Goal: Information Seeking & Learning: Learn about a topic

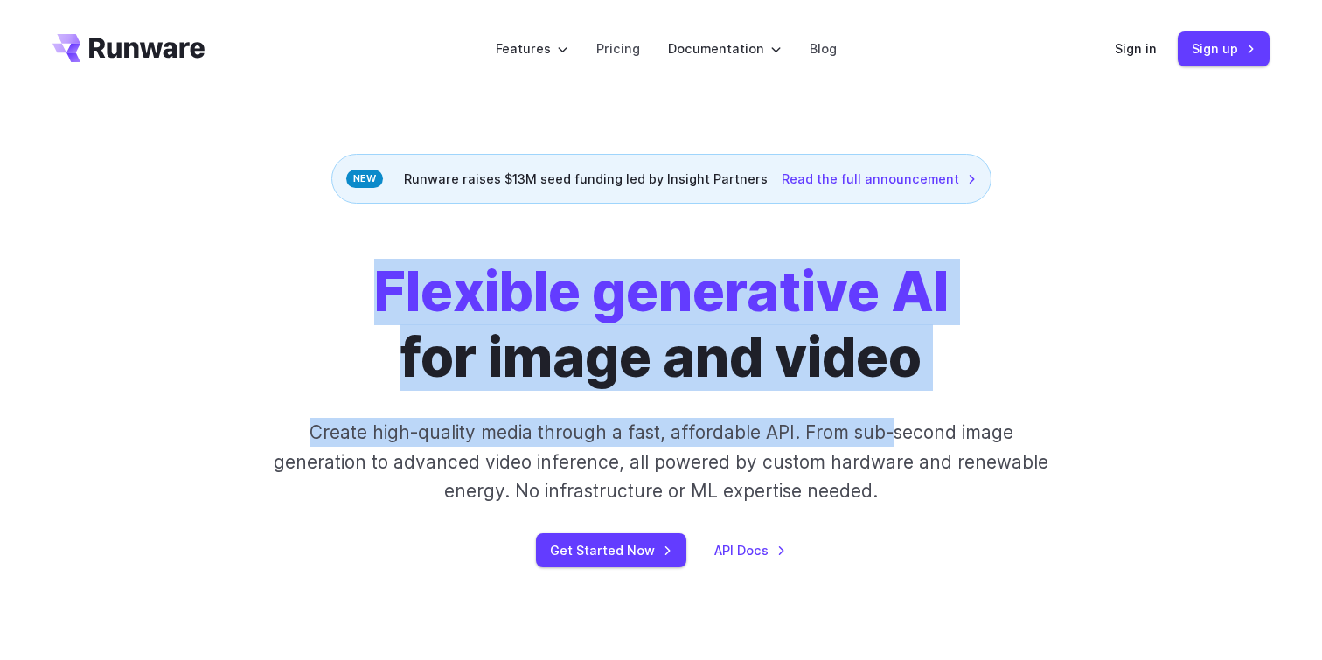
drag, startPoint x: 368, startPoint y: 293, endPoint x: 891, endPoint y: 423, distance: 539.0
click at [891, 423] on div "Flexible generative AI for image and video Create high-quality media through a …" at bounding box center [661, 414] width 974 height 308
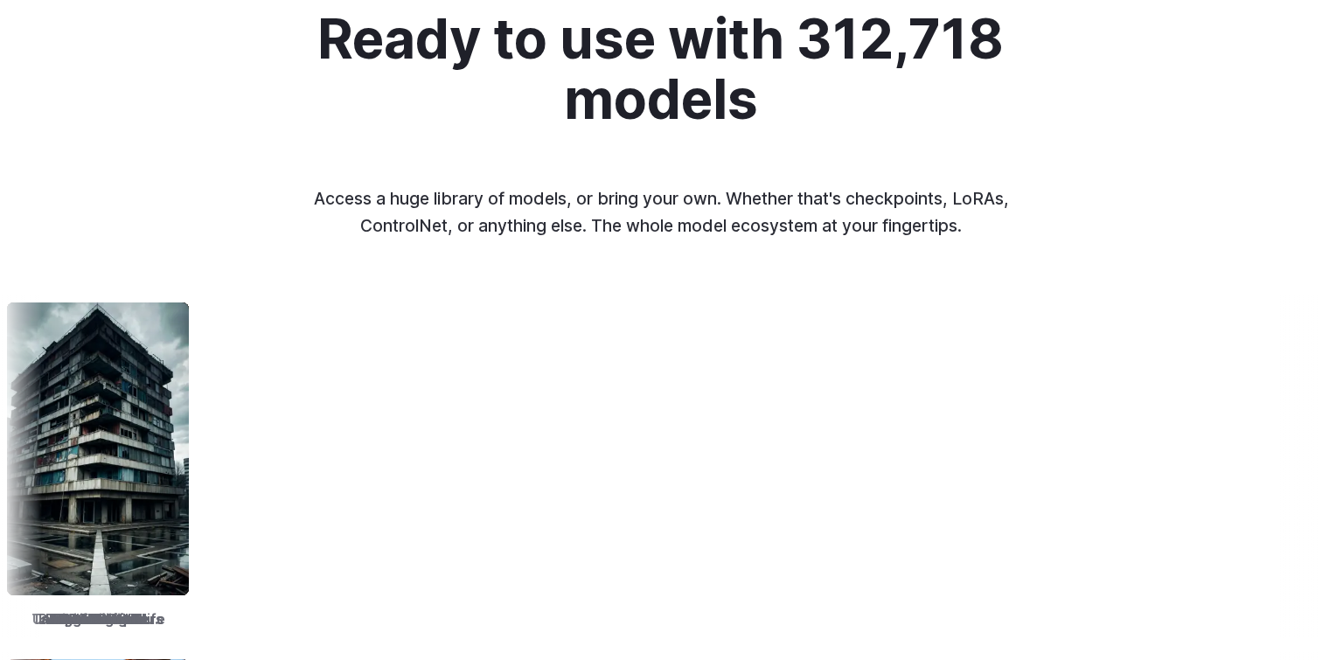
scroll to position [2046, 0]
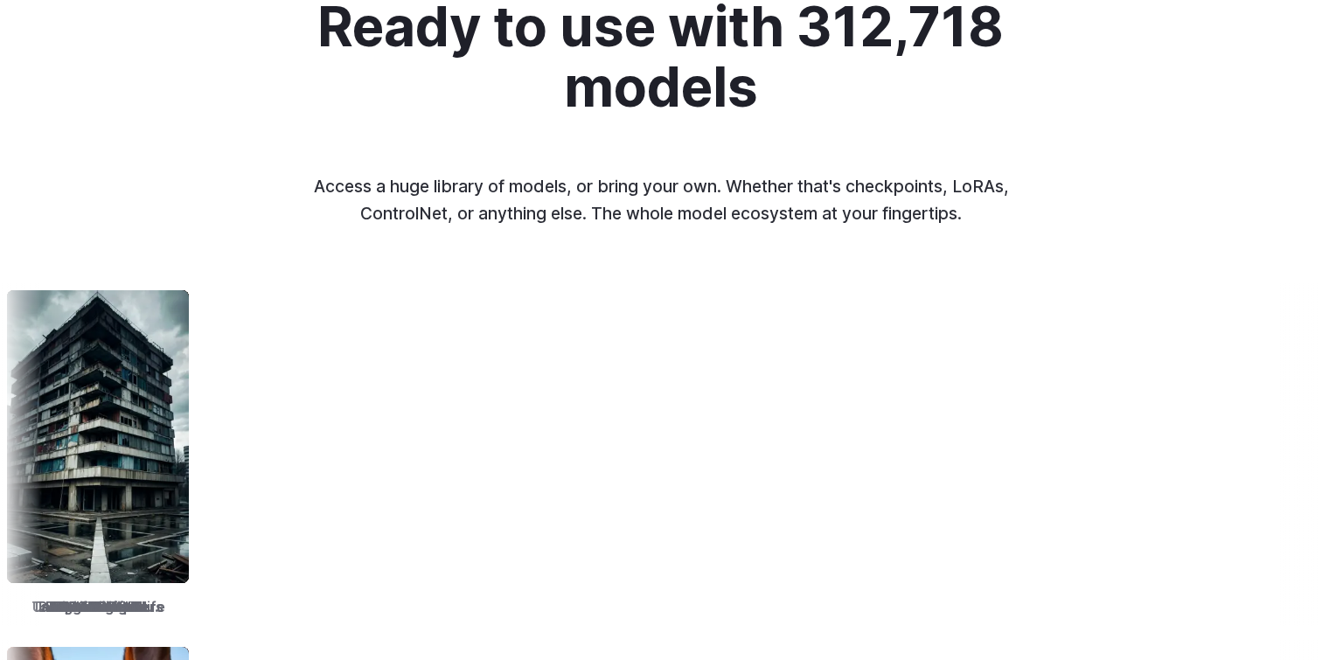
click at [506, 206] on p "Access a huge library of models, or bring your own. Whether that's checkpoints,…" at bounding box center [661, 199] width 728 height 53
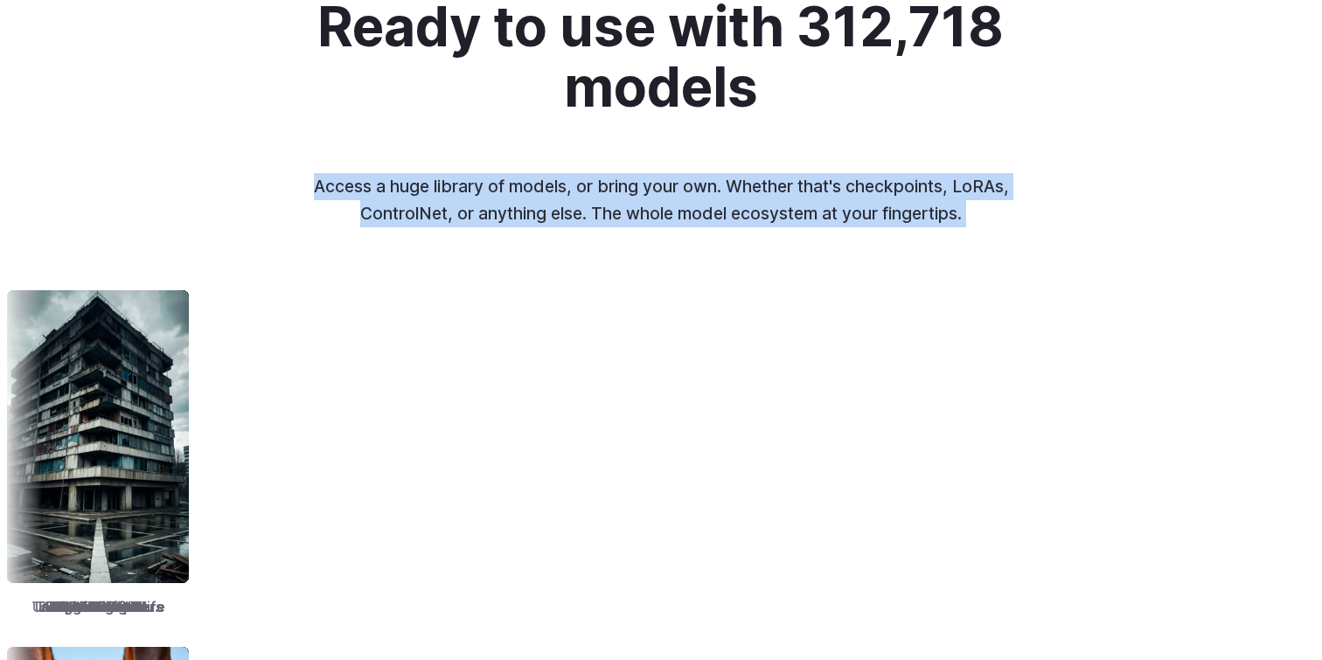
click at [506, 206] on p "Access a huge library of models, or bring your own. Whether that's checkpoints,…" at bounding box center [661, 199] width 728 height 53
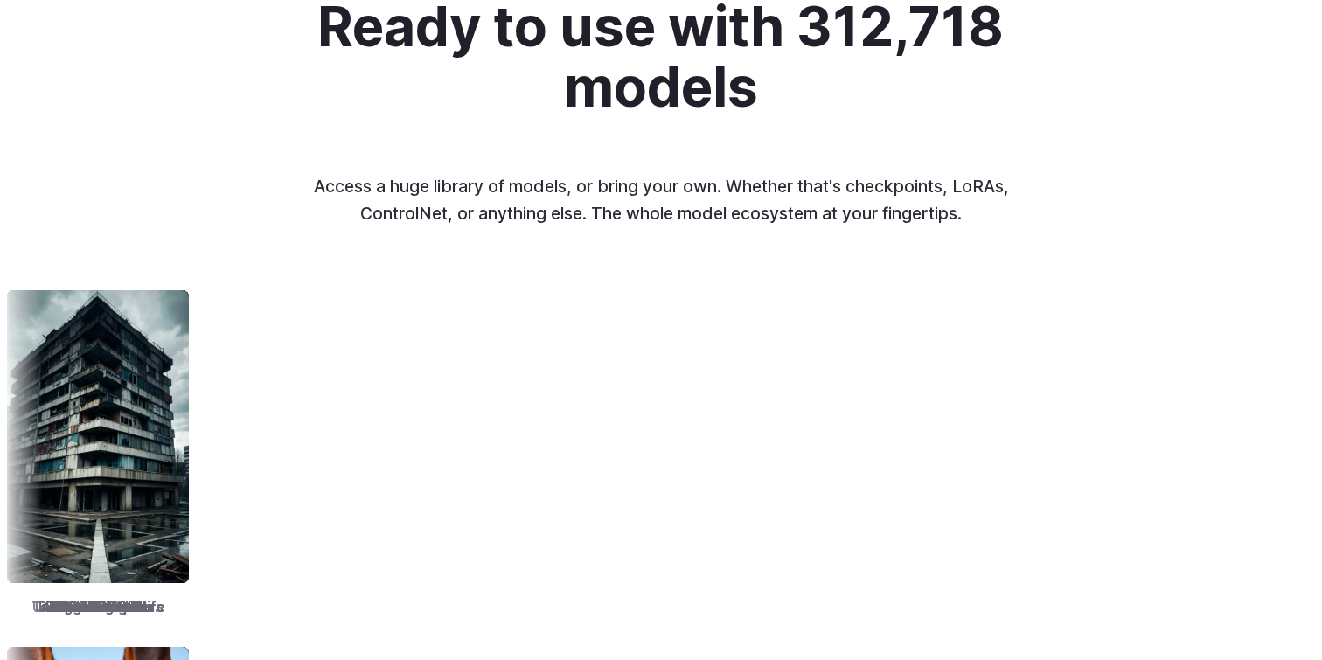
click at [683, 212] on p "Access a huge library of models, or bring your own. Whether that's checkpoints,…" at bounding box center [661, 199] width 728 height 53
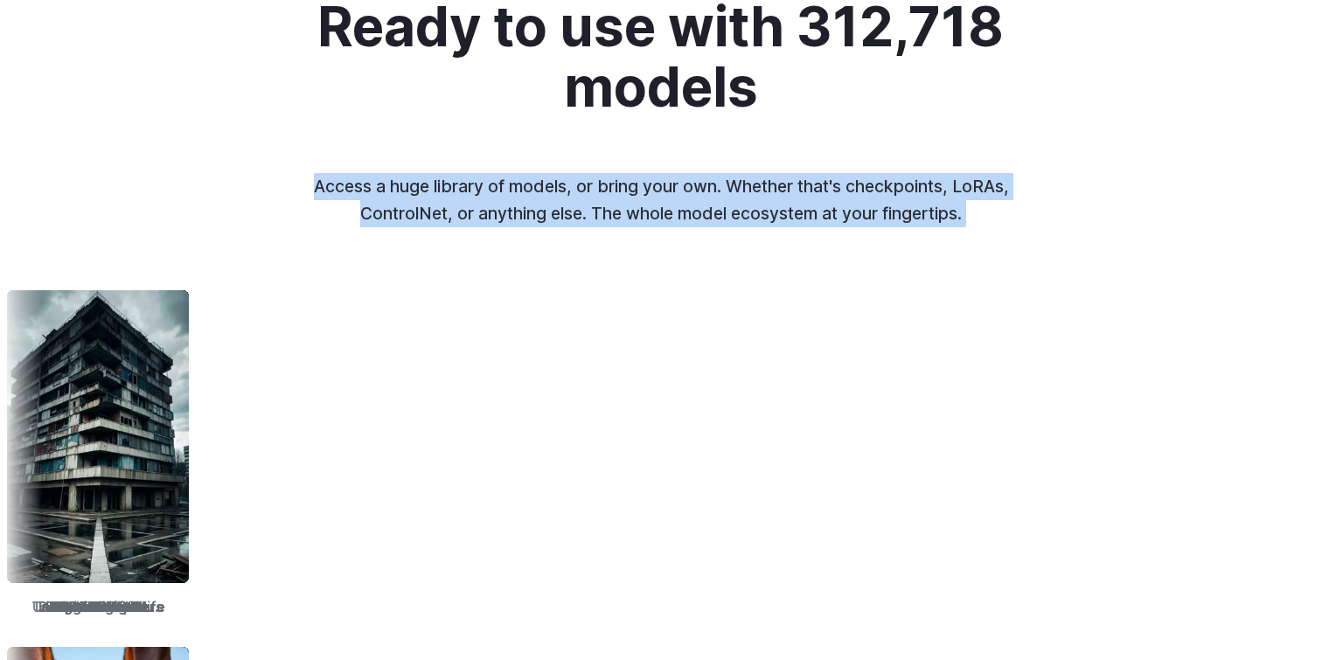
click at [682, 212] on p "Access a huge library of models, or bring your own. Whether that's checkpoints,…" at bounding box center [661, 199] width 728 height 53
click at [770, 177] on p "Access a huge library of models, or bring your own. Whether that's checkpoints,…" at bounding box center [661, 199] width 728 height 53
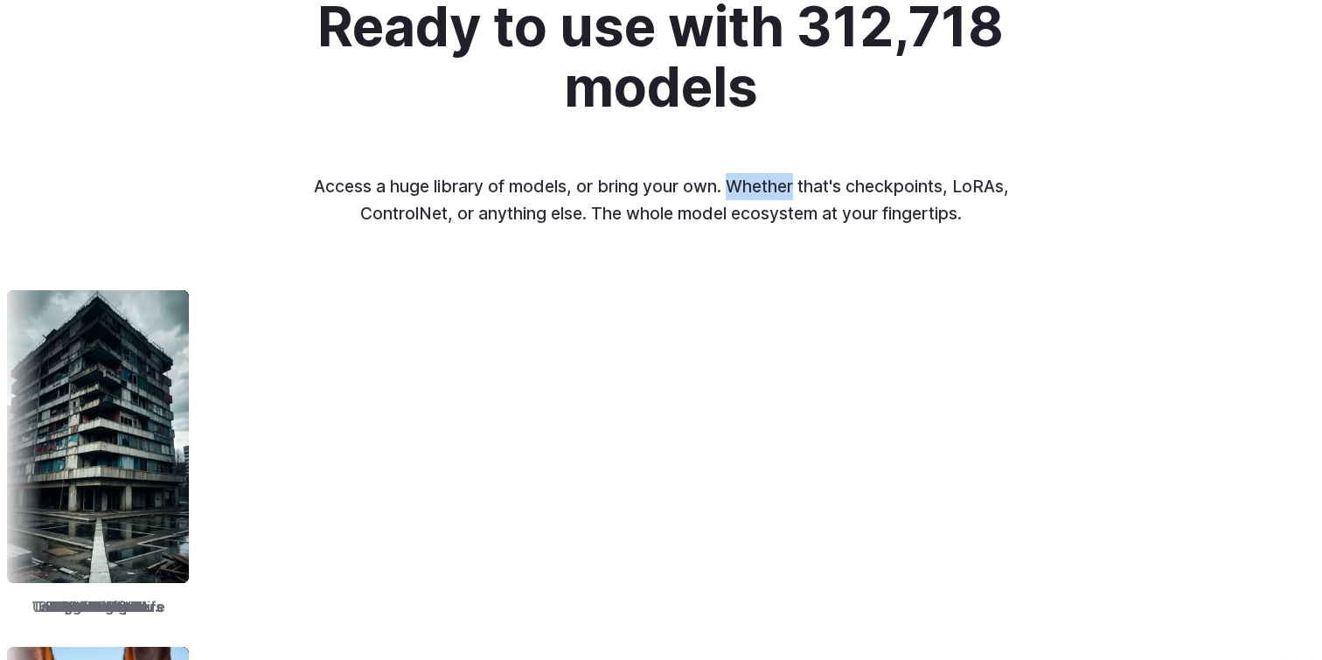
click at [770, 177] on p "Access a huge library of models, or bring your own. Whether that's checkpoints,…" at bounding box center [661, 199] width 728 height 53
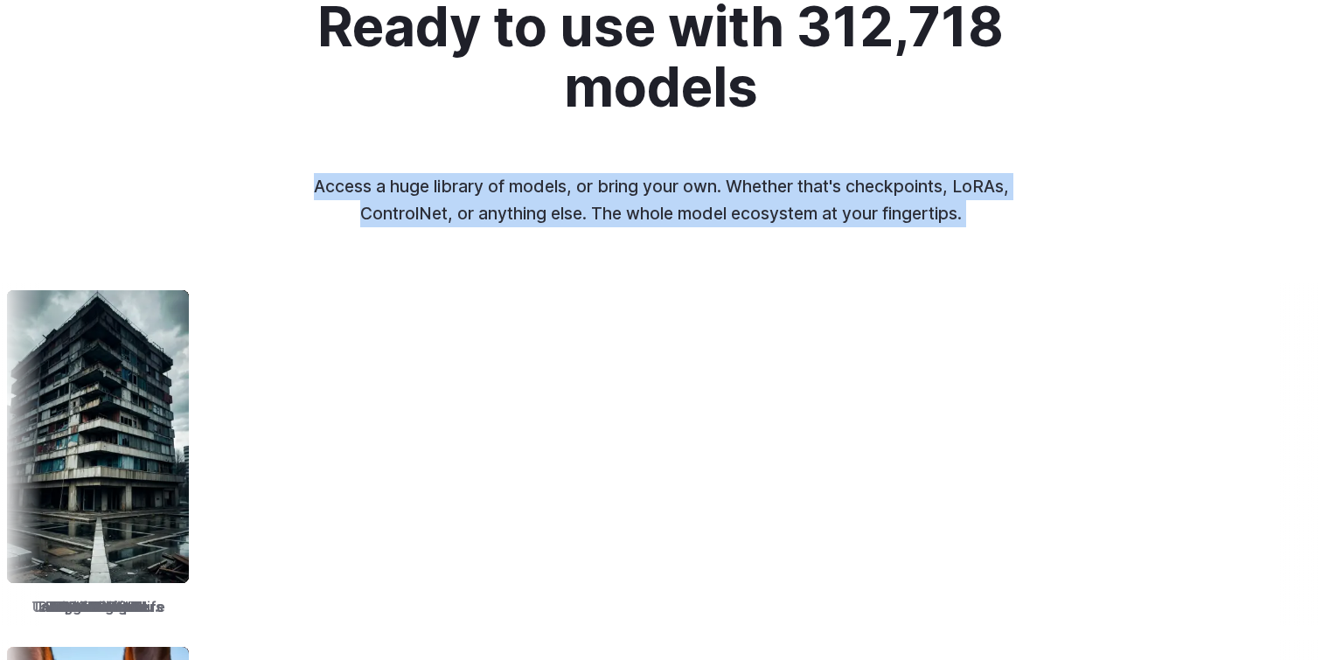
click at [770, 177] on p "Access a huge library of models, or bring your own. Whether that's checkpoints,…" at bounding box center [661, 199] width 728 height 53
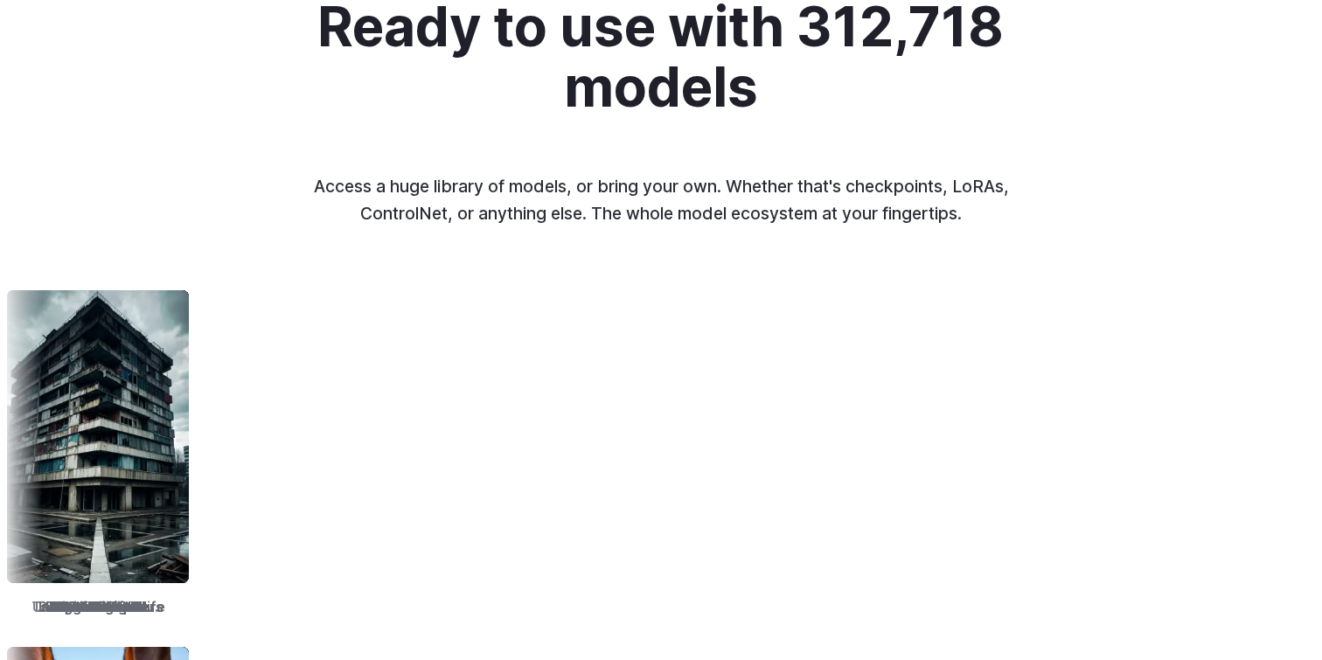
click at [827, 199] on p "Access a huge library of models, or bring your own. Whether that's checkpoints,…" at bounding box center [661, 199] width 728 height 53
click at [826, 199] on p "Access a huge library of models, or bring your own. Whether that's checkpoints,…" at bounding box center [661, 199] width 728 height 53
click at [823, 199] on p "Access a huge library of models, or bring your own. Whether that's checkpoints,…" at bounding box center [661, 199] width 728 height 53
click at [743, 207] on p "Access a huge library of models, or bring your own. Whether that's checkpoints,…" at bounding box center [661, 199] width 728 height 53
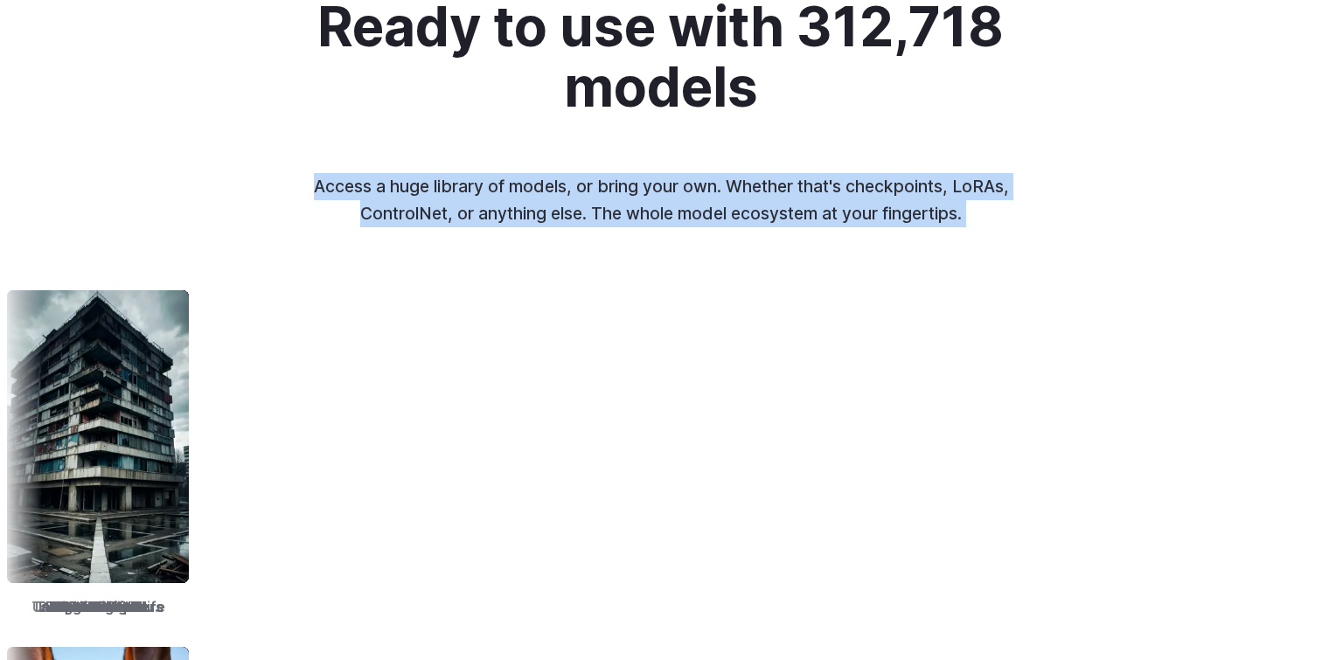
click at [743, 207] on p "Access a huge library of models, or bring your own. Whether that's checkpoints,…" at bounding box center [661, 199] width 728 height 53
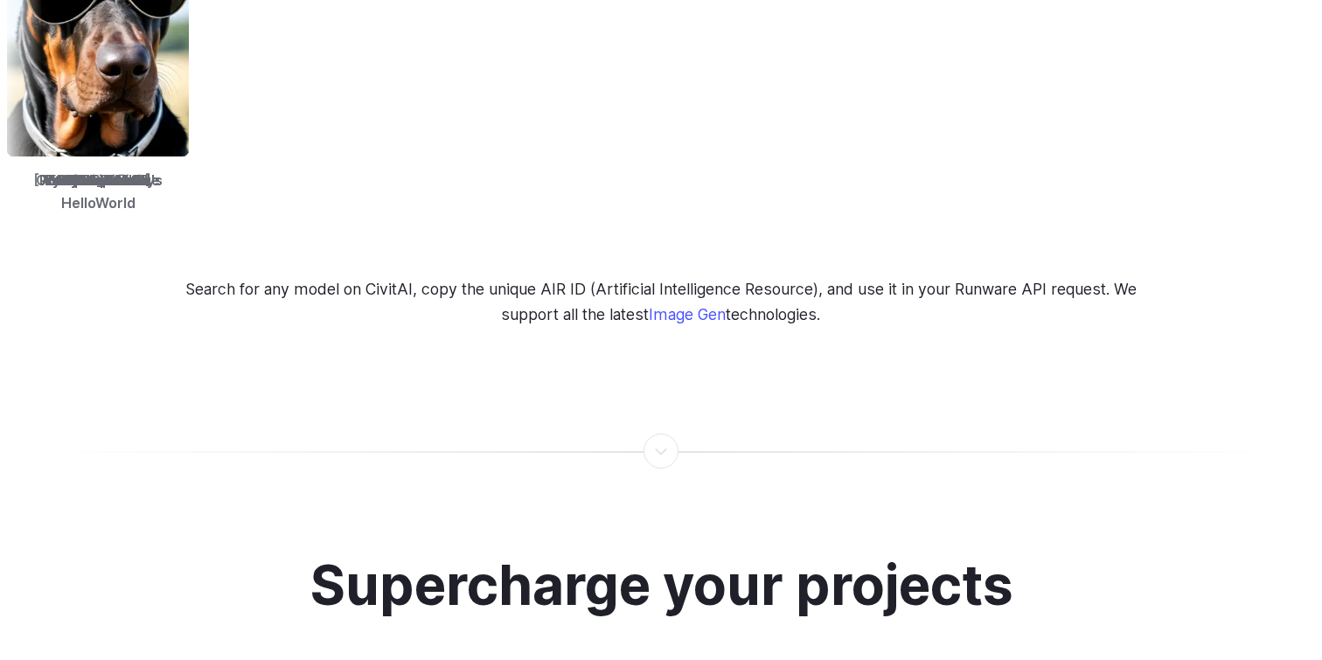
scroll to position [2832, 0]
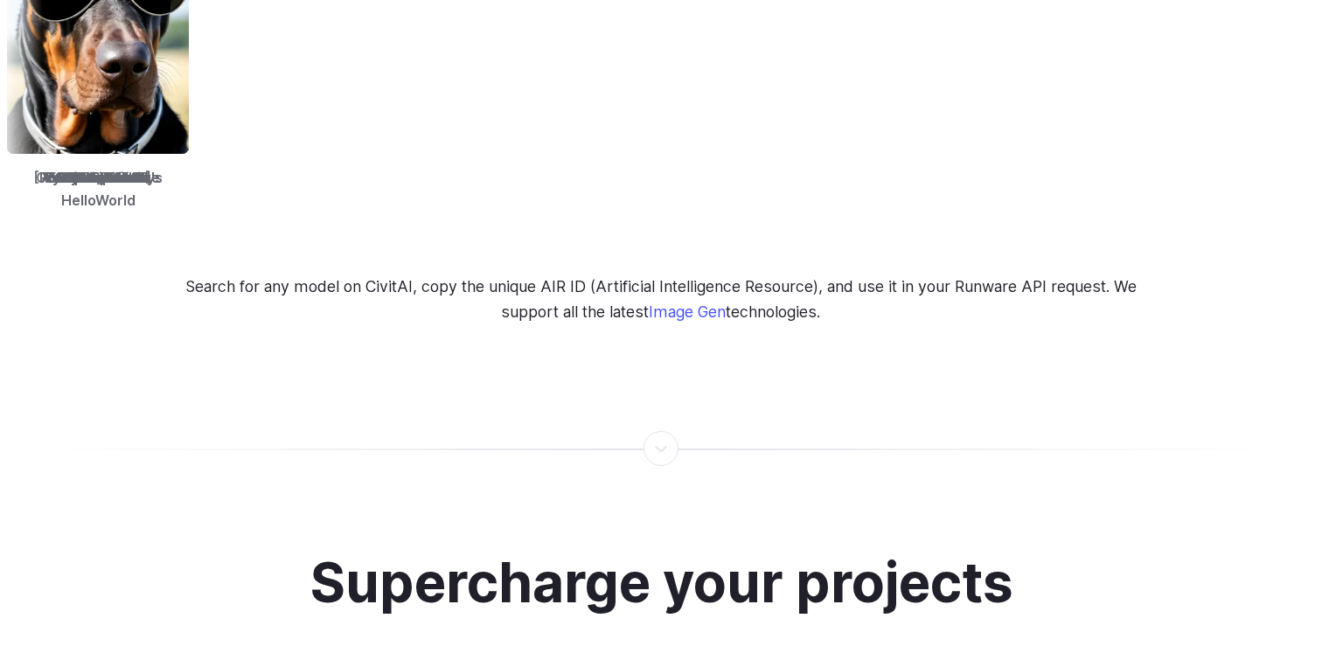
click at [692, 275] on p "Search for any model on CivitAI, copy the unique AIR ID (Artificial Intelligenc…" at bounding box center [661, 299] width 985 height 49
click at [691, 275] on p "Search for any model on CivitAI, copy the unique AIR ID (Artificial Intelligenc…" at bounding box center [661, 299] width 985 height 49
click at [690, 275] on p "Search for any model on CivitAI, copy the unique AIR ID (Artificial Intelligenc…" at bounding box center [661, 299] width 985 height 49
click at [599, 275] on p "Search for any model on CivitAI, copy the unique AIR ID (Artificial Intelligenc…" at bounding box center [661, 299] width 985 height 49
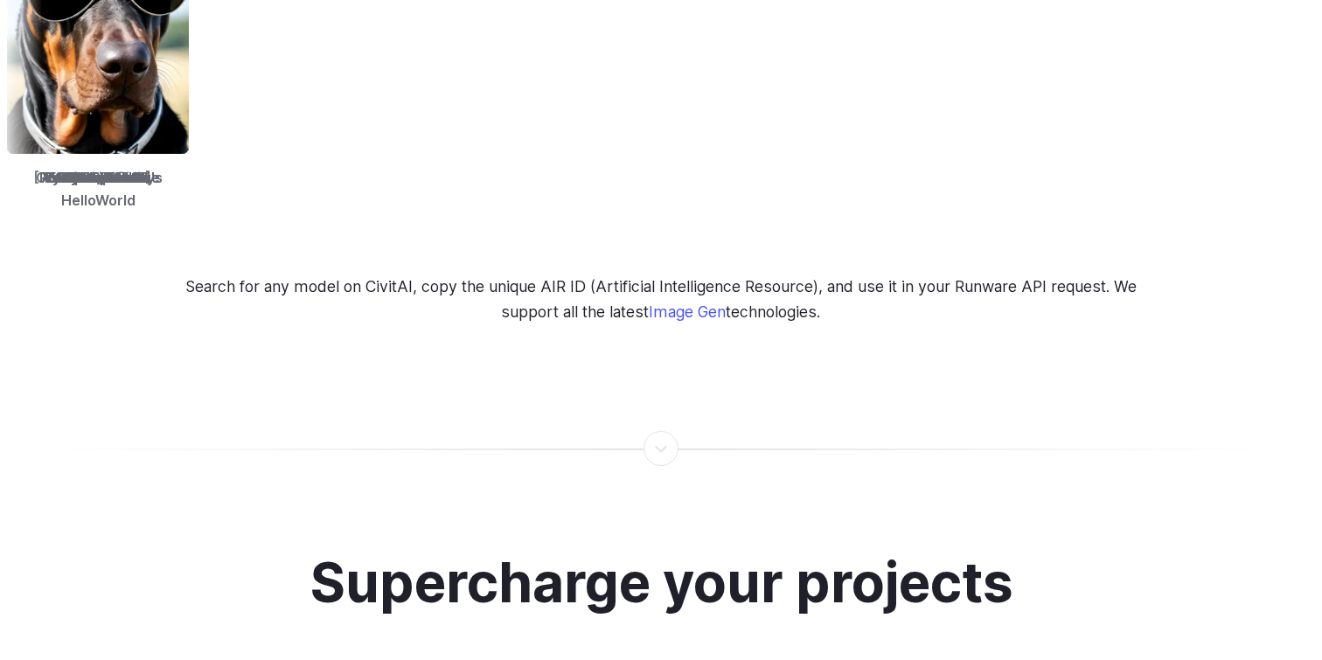
click at [677, 275] on p "Search for any model on CivitAI, copy the unique AIR ID (Artificial Intelligenc…" at bounding box center [661, 299] width 985 height 49
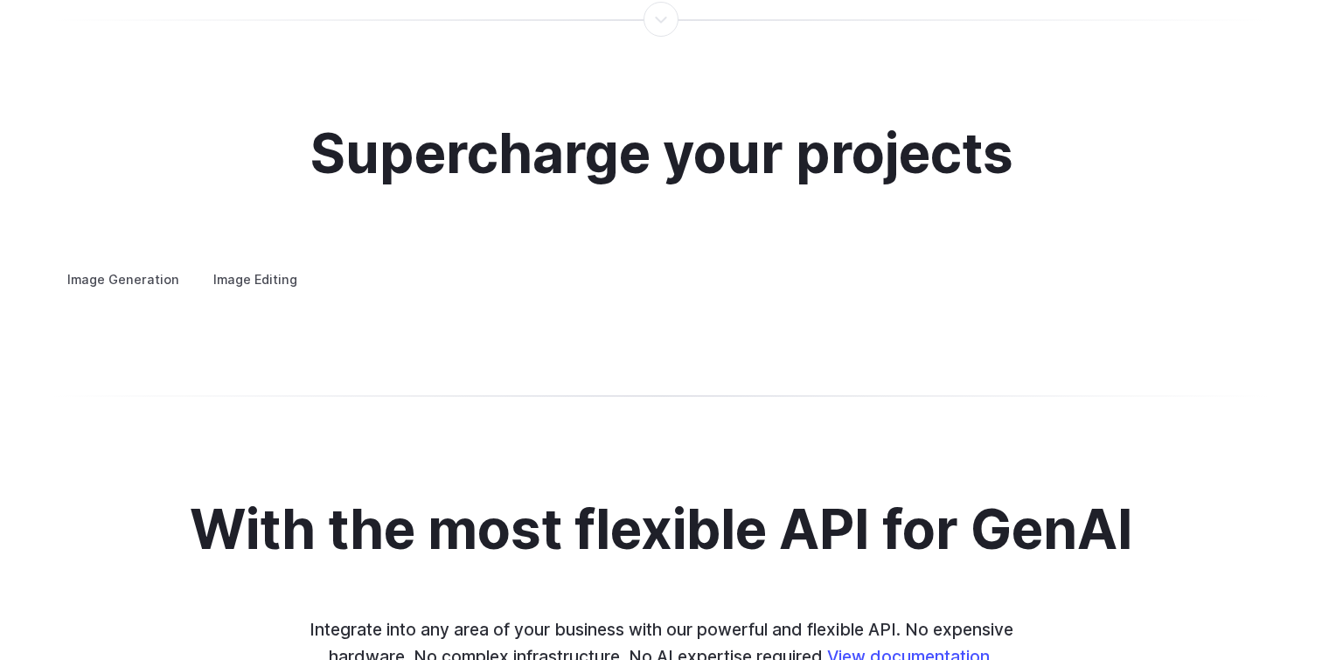
scroll to position [3278, 0]
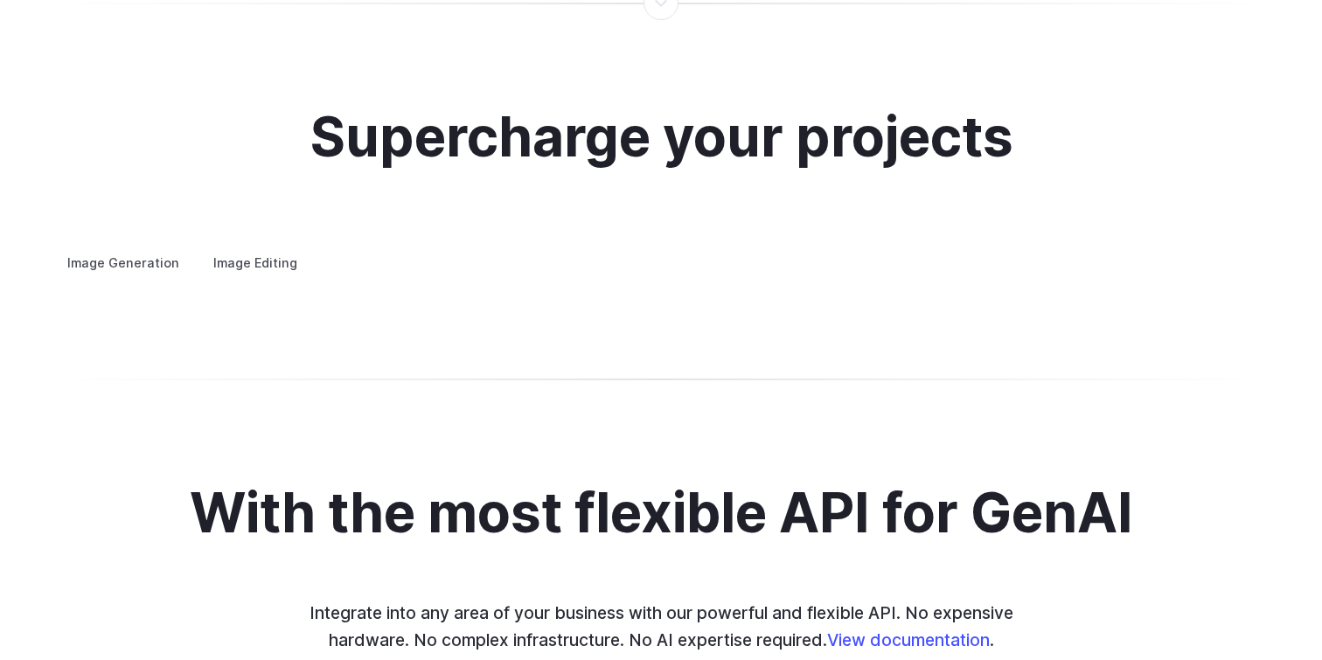
click at [0, 0] on details "Creative styling Generate fun, unique images without photo editing or graphic d…" at bounding box center [0, 0] width 0 height 0
click at [0, 0] on summary "Creative styling" at bounding box center [0, 0] width 0 height 0
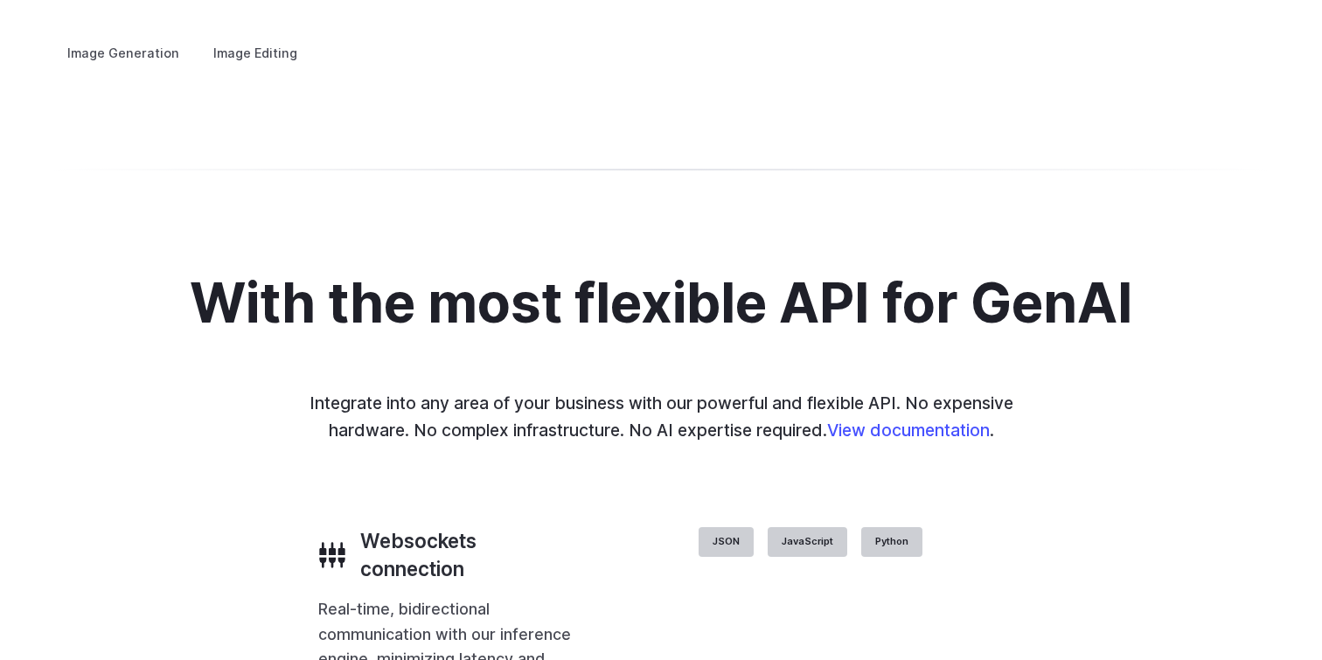
scroll to position [3499, 0]
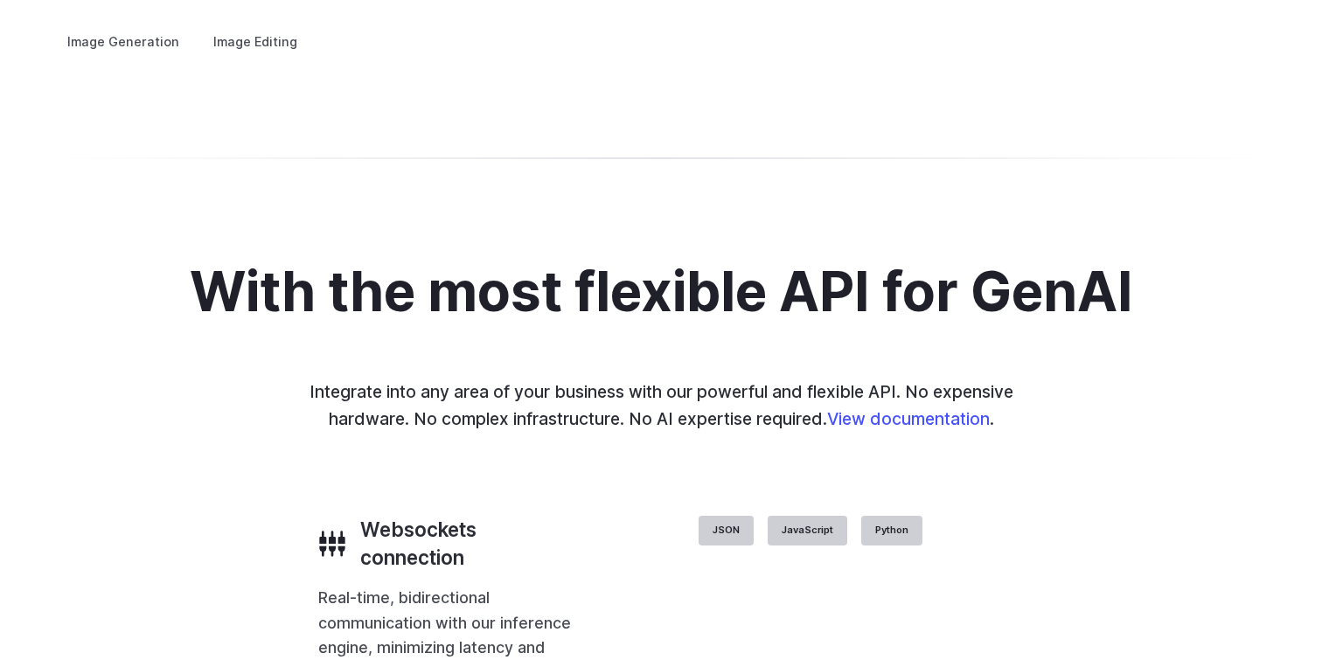
click at [0, 0] on details "Product design Quickly design and visualize new product lines, accessories, or …" at bounding box center [0, 0] width 0 height 0
click at [0, 0] on summary "Product design" at bounding box center [0, 0] width 0 height 0
click at [0, 0] on summary "Architecture" at bounding box center [0, 0] width 0 height 0
click at [0, 0] on summary "Personalized assets" at bounding box center [0, 0] width 0 height 0
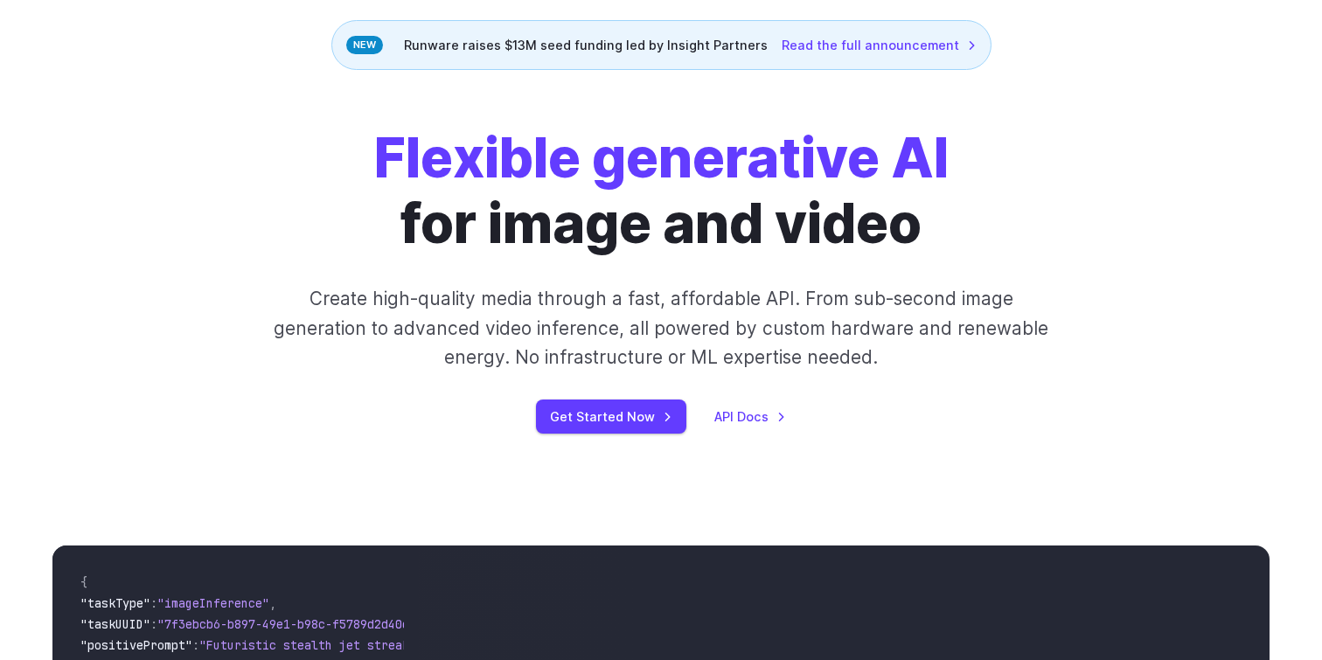
scroll to position [0, 0]
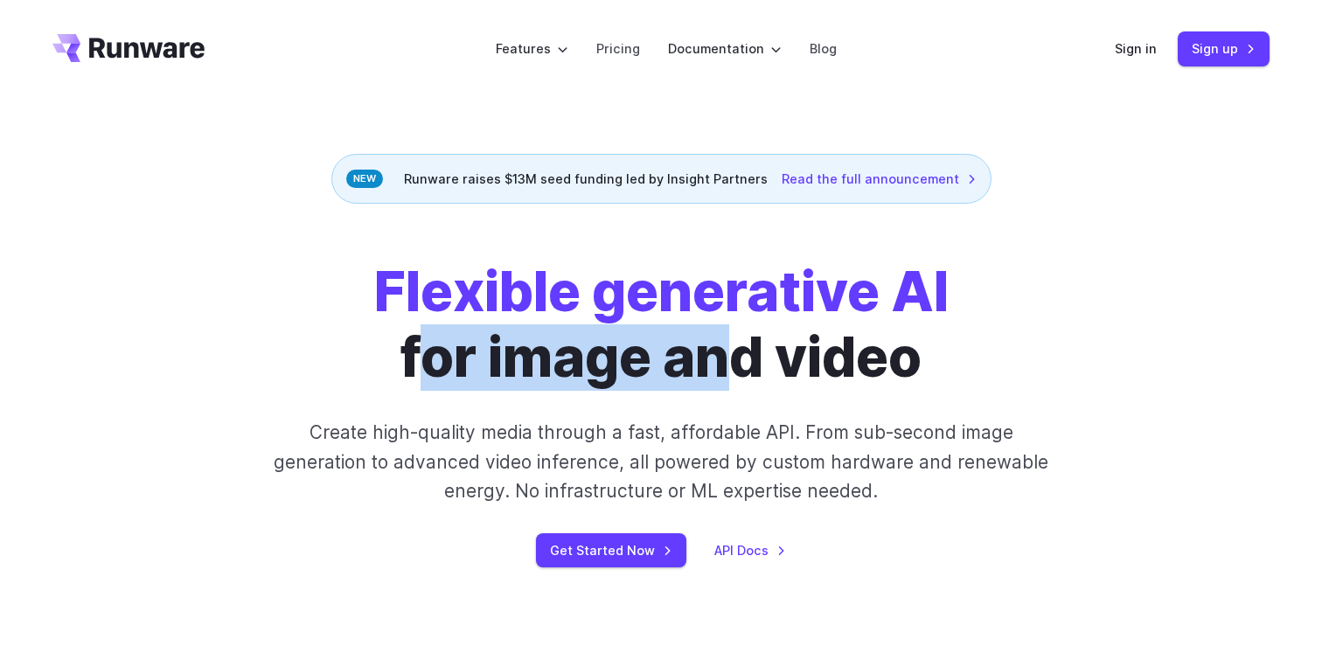
drag, startPoint x: 416, startPoint y: 388, endPoint x: 820, endPoint y: 357, distance: 405.3
click at [799, 357] on h1 "Flexible generative AI for image and video" at bounding box center [661, 325] width 575 height 130
click at [612, 49] on link "Pricing" at bounding box center [618, 48] width 44 height 20
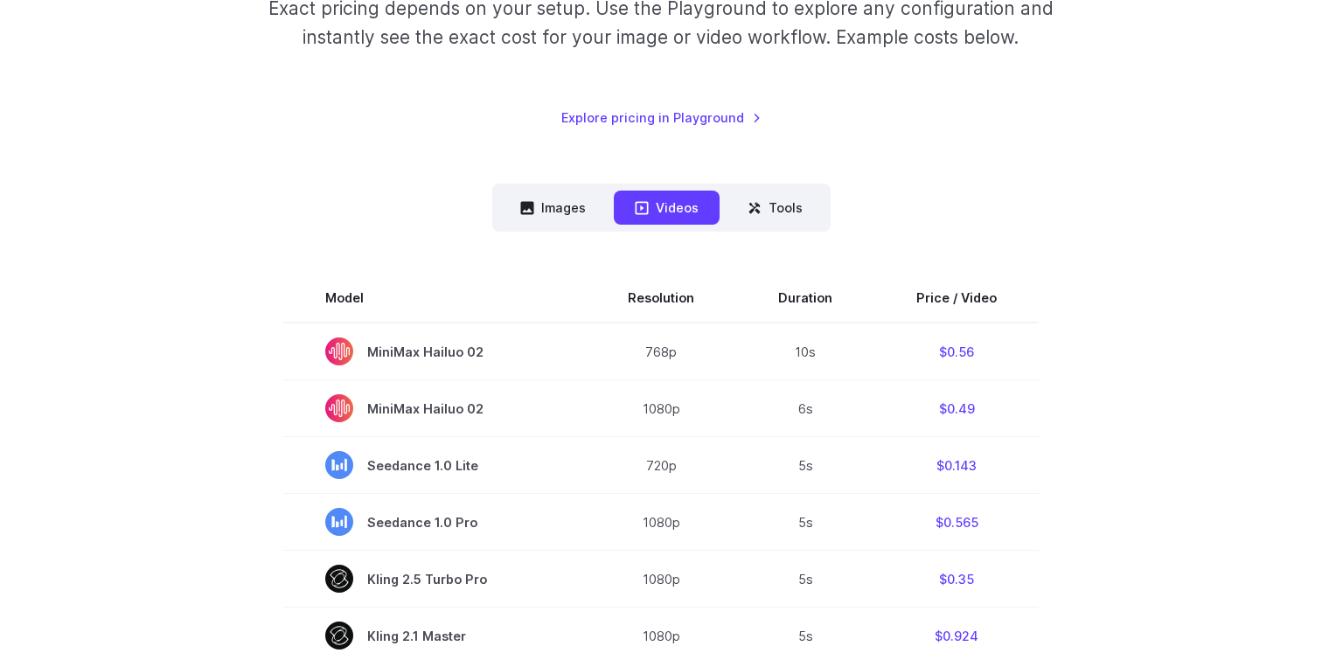
scroll to position [343, 0]
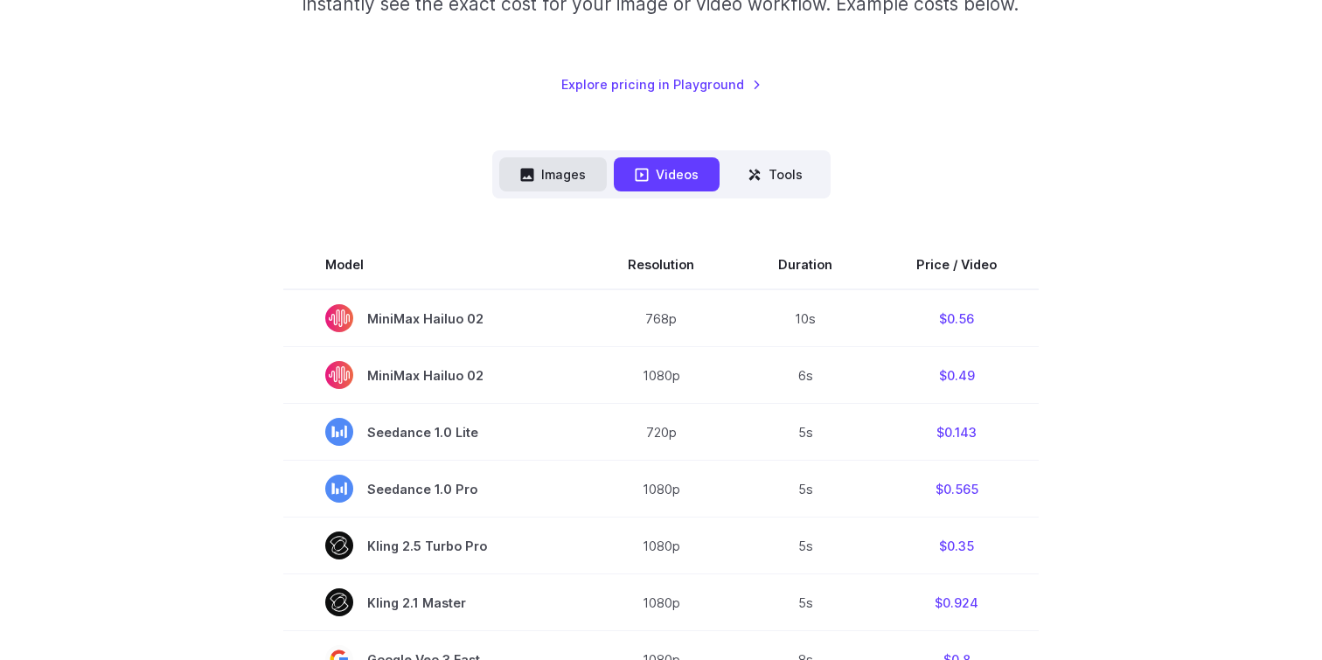
click at [555, 179] on button "Images" at bounding box center [553, 174] width 108 height 34
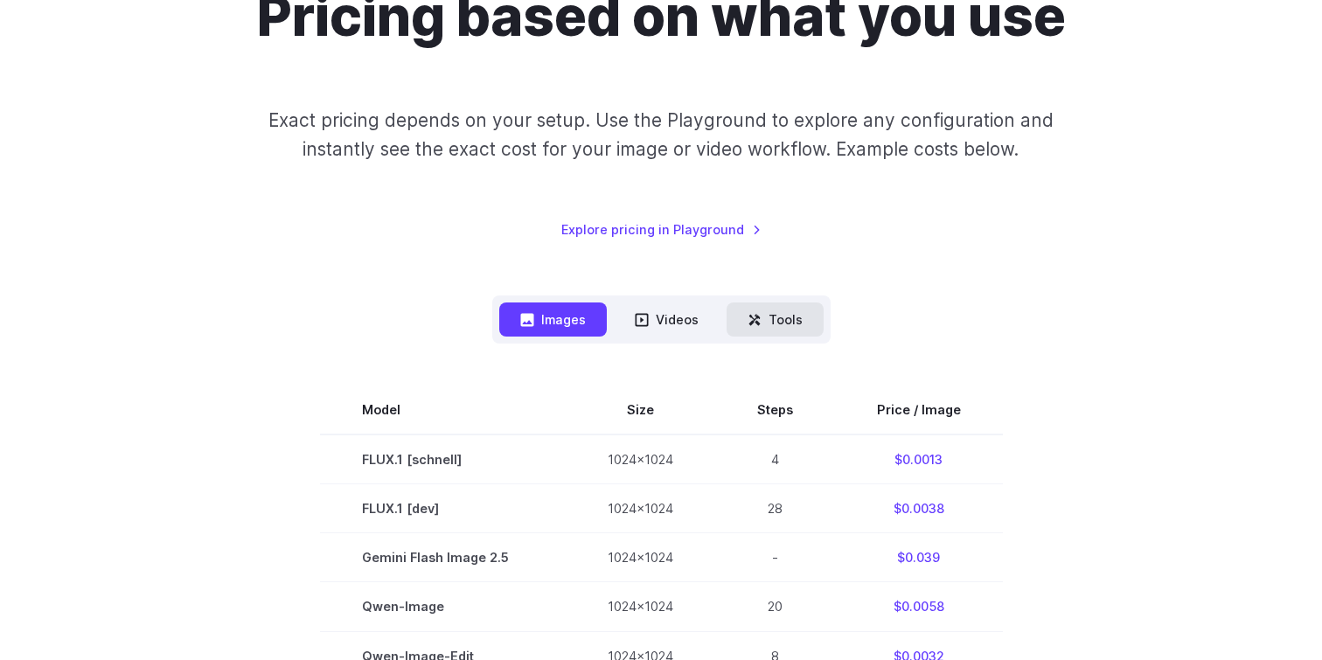
scroll to position [199, 0]
